Goal: Find specific page/section: Find specific page/section

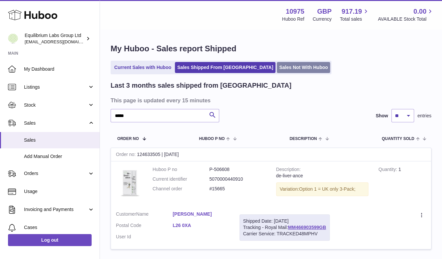
click at [277, 69] on link "Sales Not With Huboo" at bounding box center [303, 67] width 53 height 11
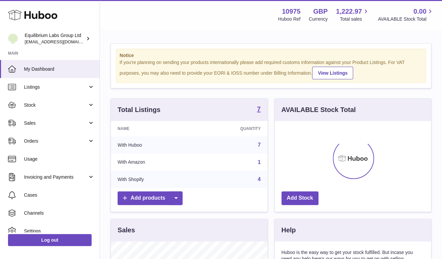
scroll to position [104, 156]
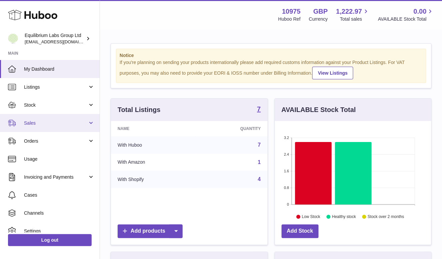
click at [54, 123] on span "Sales" at bounding box center [56, 123] width 64 height 6
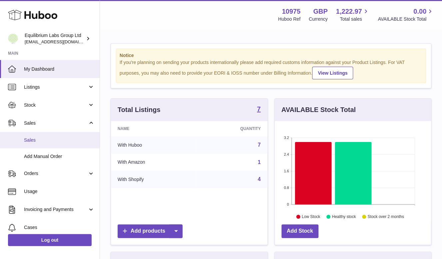
click at [44, 138] on span "Sales" at bounding box center [59, 140] width 71 height 6
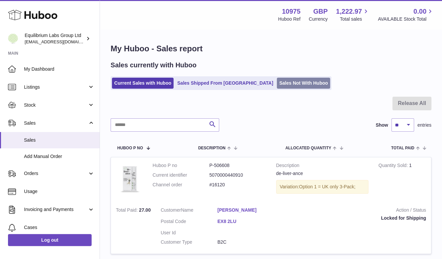
click at [277, 84] on link "Sales Not With Huboo" at bounding box center [303, 83] width 53 height 11
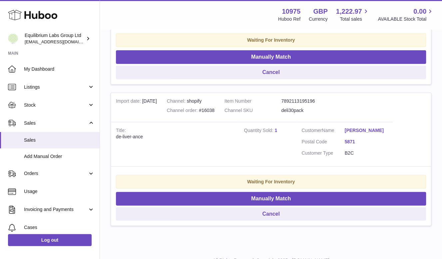
scroll to position [809, 0]
